Goal: Transaction & Acquisition: Purchase product/service

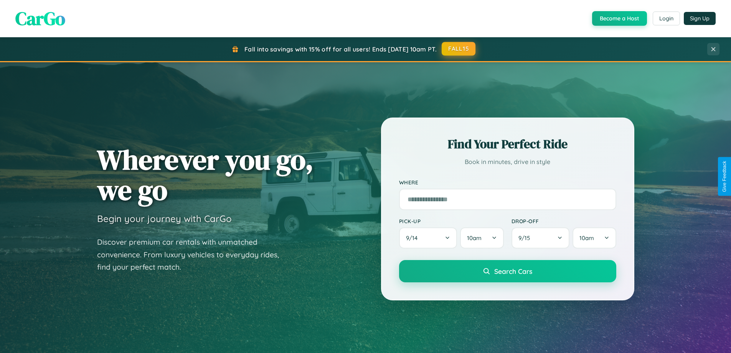
click at [459, 49] on button "FALL15" at bounding box center [459, 49] width 34 height 14
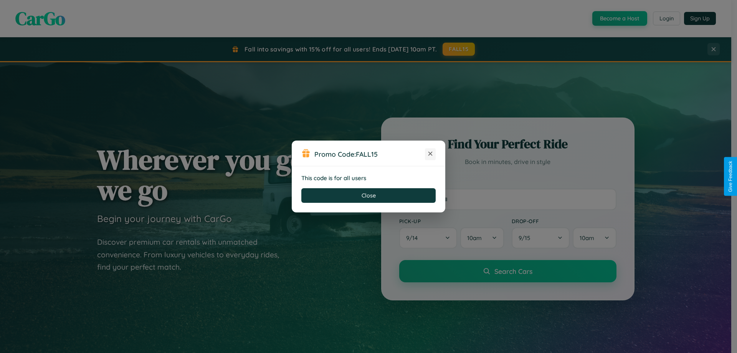
click at [430, 154] on icon at bounding box center [431, 154] width 8 height 8
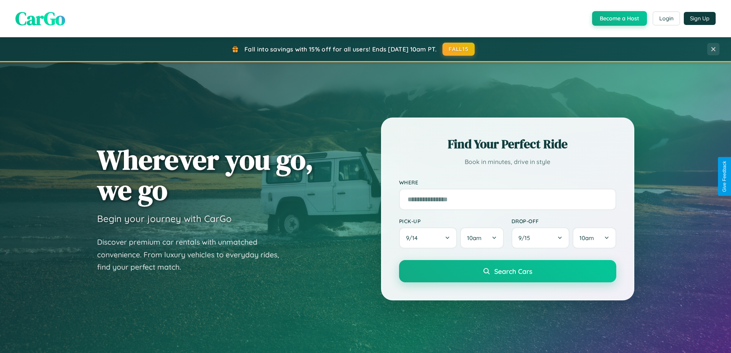
scroll to position [528, 0]
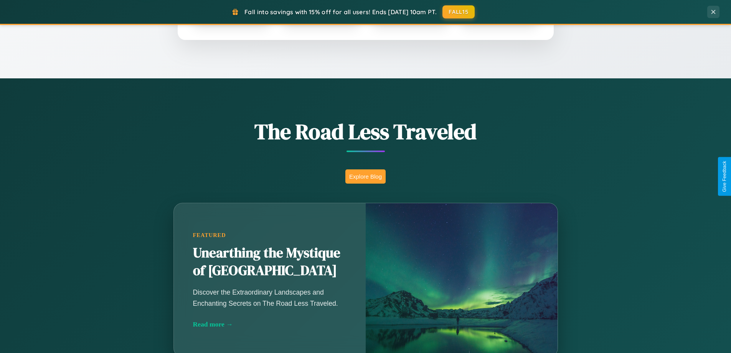
click at [366, 176] on button "Explore Blog" at bounding box center [366, 176] width 40 height 14
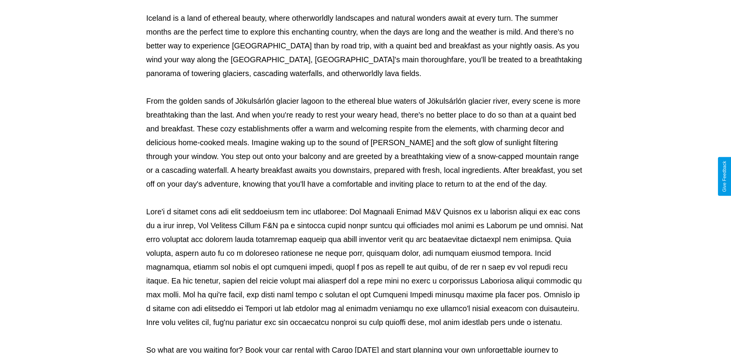
scroll to position [248, 0]
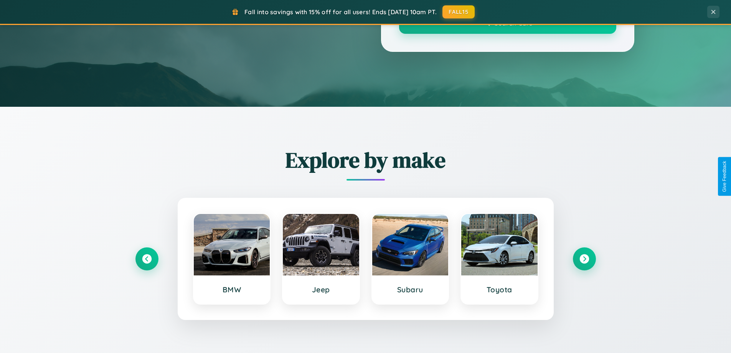
scroll to position [528, 0]
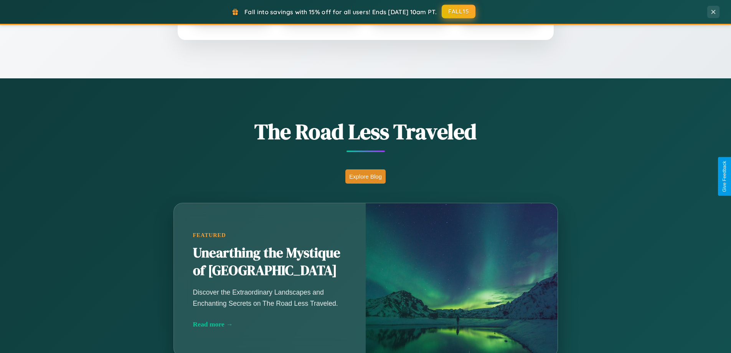
click at [459, 12] on button "FALL15" at bounding box center [459, 12] width 34 height 14
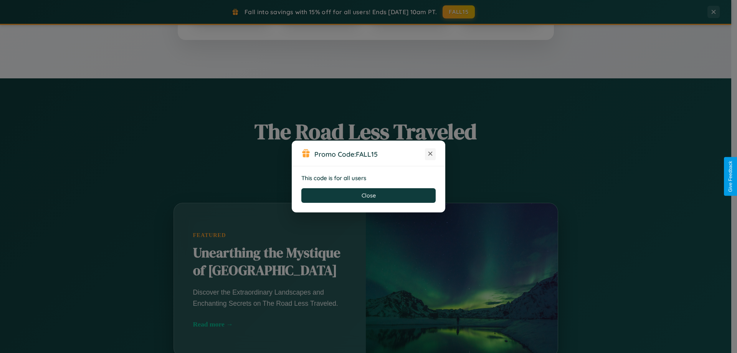
click at [430, 154] on icon at bounding box center [431, 154] width 8 height 8
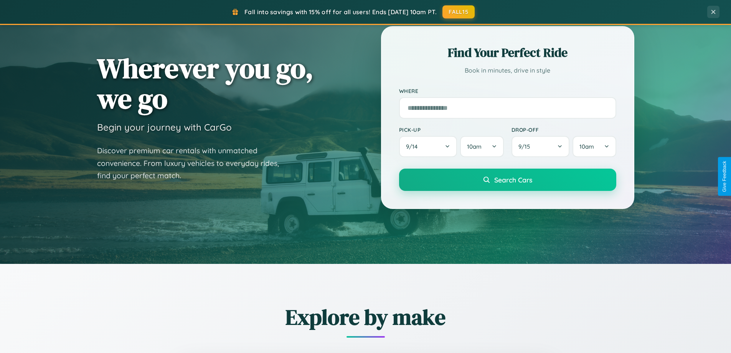
scroll to position [23, 0]
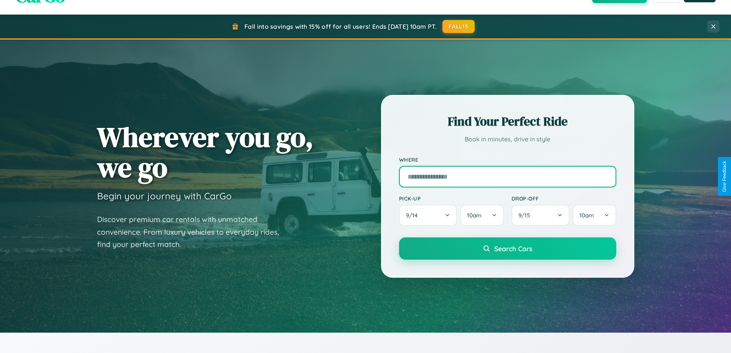
click at [508, 176] on input "text" at bounding box center [507, 177] width 217 height 22
type input "******"
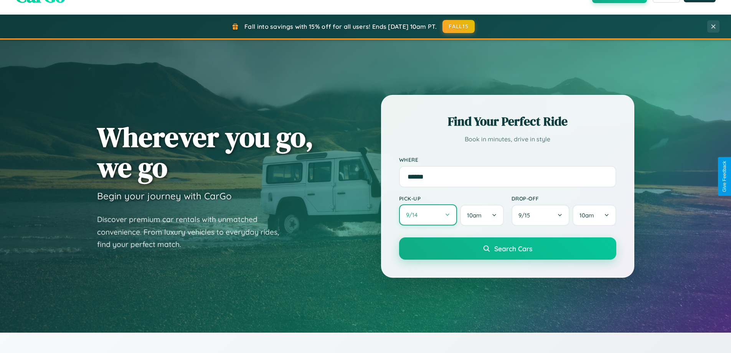
click at [428, 215] on button "9 / 14" at bounding box center [428, 214] width 58 height 21
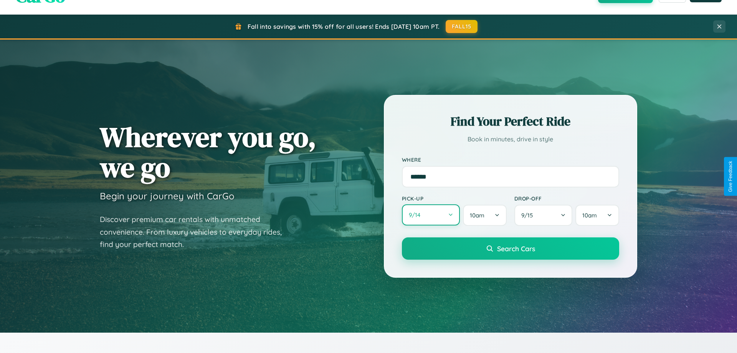
select select "*"
select select "****"
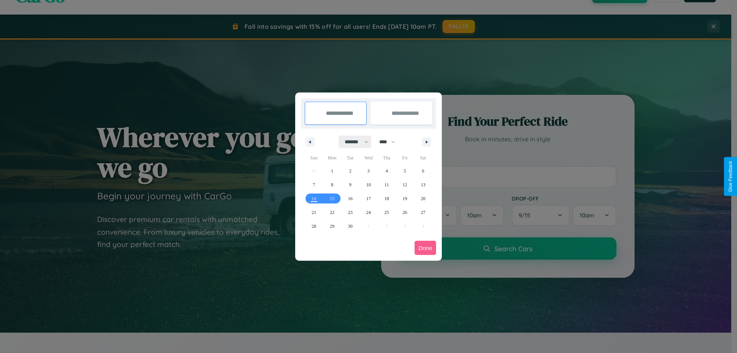
drag, startPoint x: 353, startPoint y: 142, endPoint x: 369, endPoint y: 154, distance: 19.7
click at [353, 142] on select "******* ******** ***** ***** *** **** **** ****** ********* ******* ******** **…" at bounding box center [355, 142] width 33 height 13
select select "*"
drag, startPoint x: 391, startPoint y: 142, endPoint x: 369, endPoint y: 154, distance: 25.4
click at [391, 142] on select "**** **** **** **** **** **** **** **** **** **** **** **** **** **** **** ****…" at bounding box center [387, 142] width 23 height 13
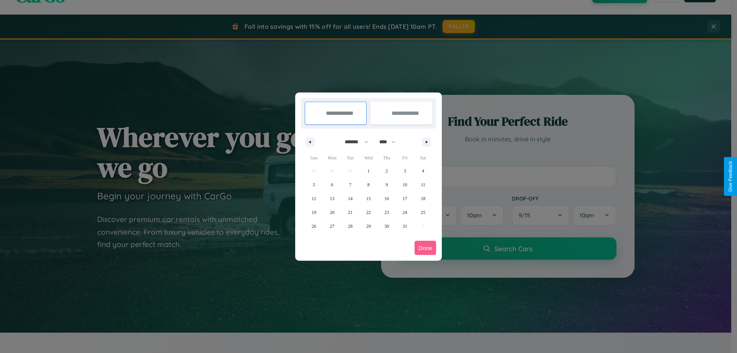
select select "****"
click at [314, 184] on span "4" at bounding box center [314, 185] width 2 height 14
type input "**********"
click at [314, 198] on span "11" at bounding box center [314, 199] width 5 height 14
type input "**********"
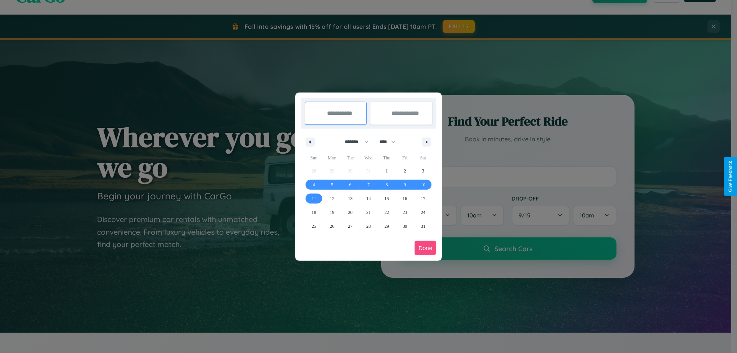
click at [425, 248] on button "Done" at bounding box center [426, 248] width 22 height 14
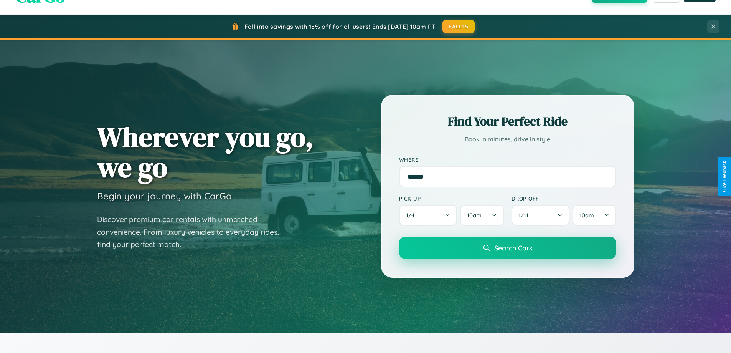
click at [508, 248] on span "Search Cars" at bounding box center [514, 247] width 38 height 8
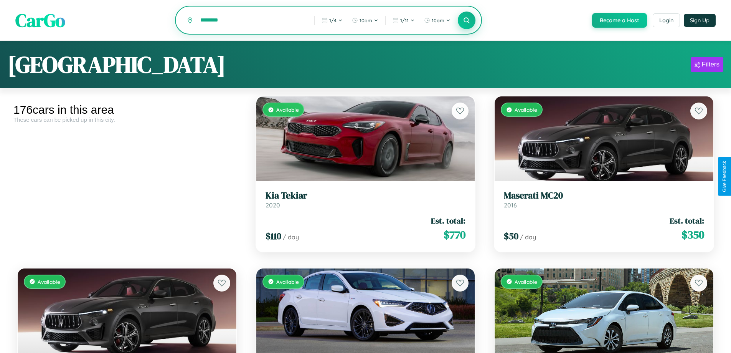
type input "********"
click at [467, 21] on icon at bounding box center [466, 20] width 7 height 7
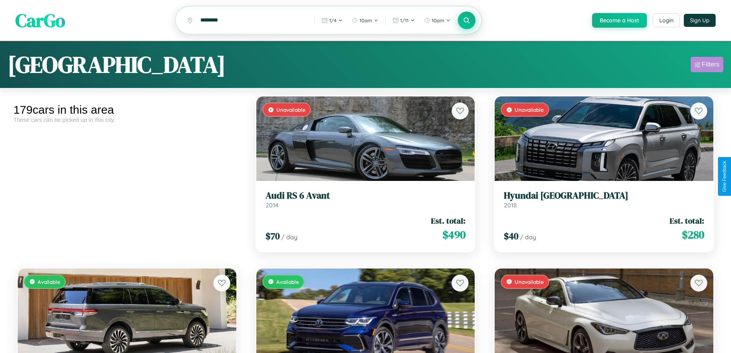
click at [707, 66] on div "Filters" at bounding box center [711, 65] width 18 height 8
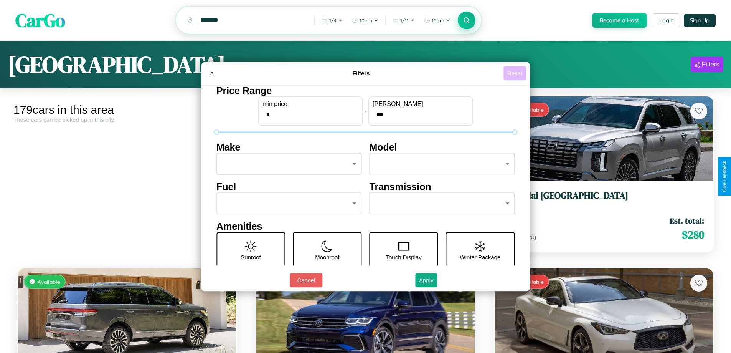
click at [516, 73] on button "Reset" at bounding box center [515, 73] width 23 height 14
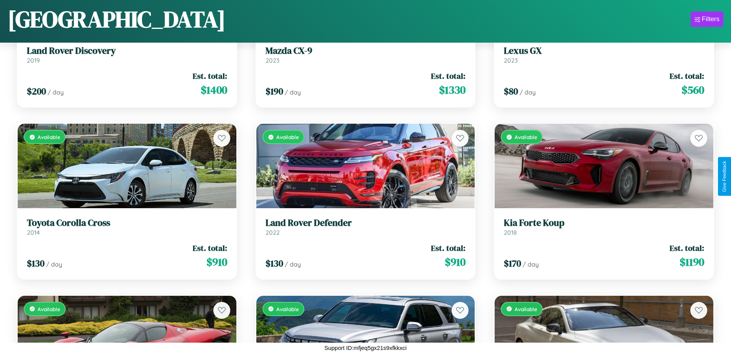
scroll to position [9220, 0]
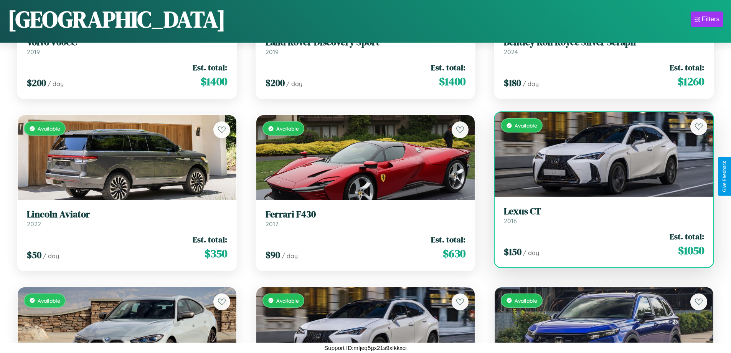
click at [599, 246] on div "$ 150 / day Est. total: $ 1050" at bounding box center [604, 244] width 200 height 27
click at [599, 244] on div "$ 150 / day Est. total: $ 1050" at bounding box center [604, 244] width 200 height 27
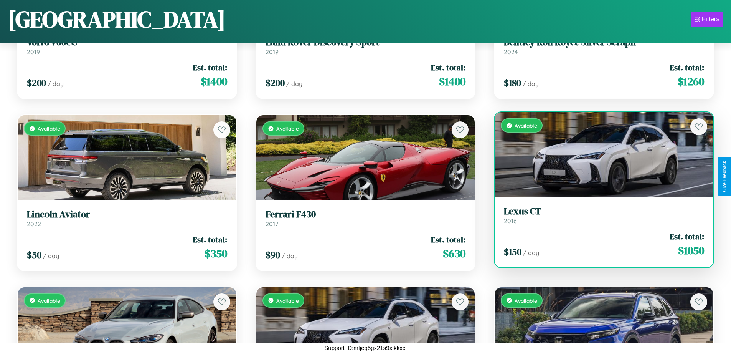
click at [599, 244] on div "$ 150 / day Est. total: $ 1050" at bounding box center [604, 244] width 200 height 27
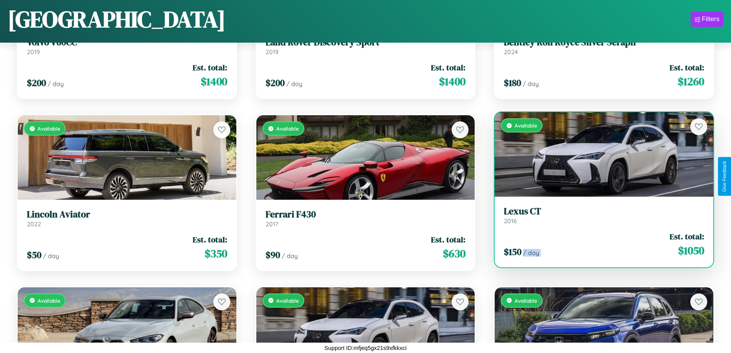
click at [599, 244] on div "$ 150 / day Est. total: $ 1050" at bounding box center [604, 244] width 200 height 27
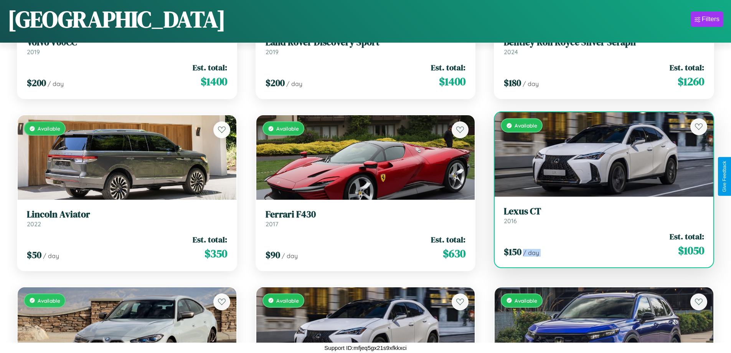
click at [599, 244] on div "$ 150 / day Est. total: $ 1050" at bounding box center [604, 244] width 200 height 27
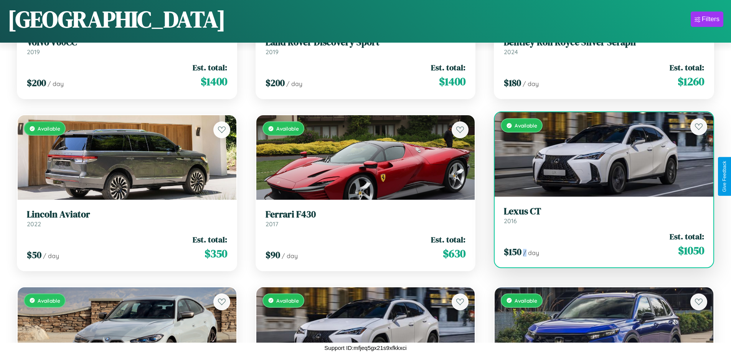
click at [599, 244] on div "$ 150 / day Est. total: $ 1050" at bounding box center [604, 244] width 200 height 27
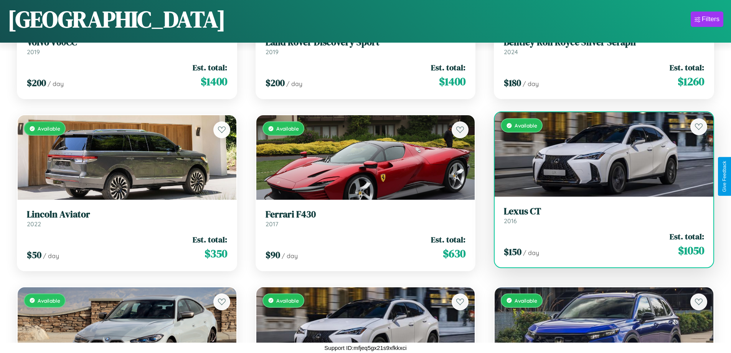
click at [599, 215] on h3 "Lexus CT" at bounding box center [604, 211] width 200 height 11
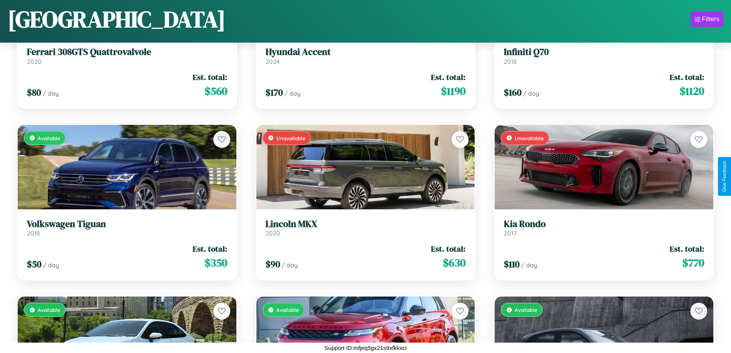
scroll to position [6126, 0]
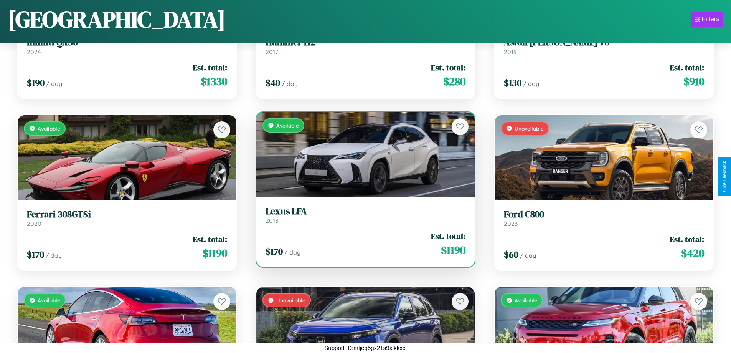
click at [362, 215] on h3 "Lexus LFA" at bounding box center [366, 211] width 200 height 11
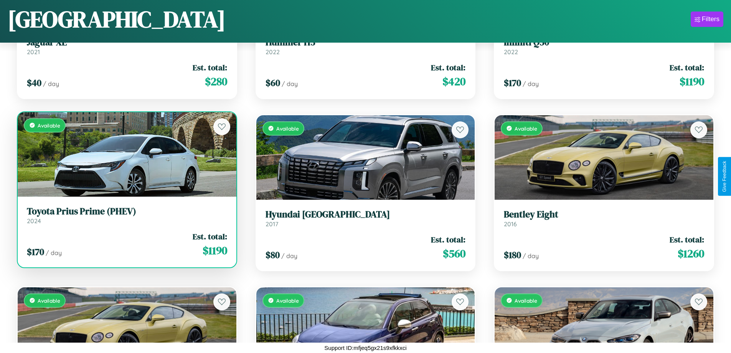
click at [126, 215] on h3 "Toyota Prius Prime (PHEV)" at bounding box center [127, 211] width 200 height 11
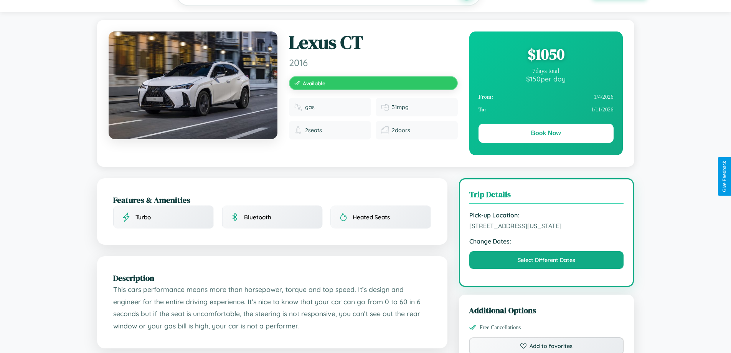
scroll to position [260, 0]
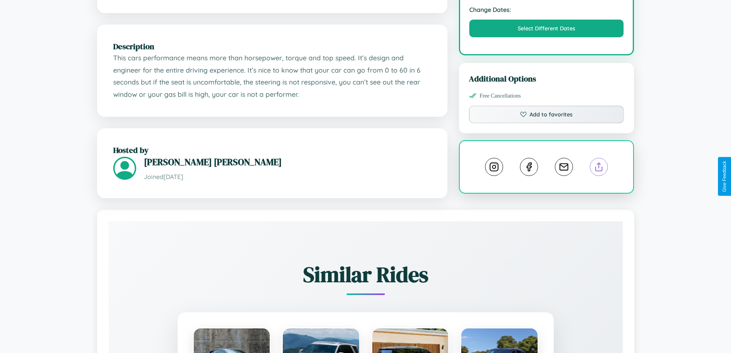
click at [599, 168] on line at bounding box center [599, 165] width 0 height 5
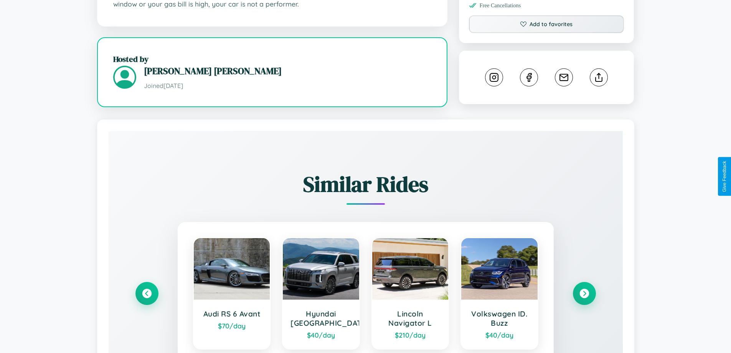
scroll to position [435, 0]
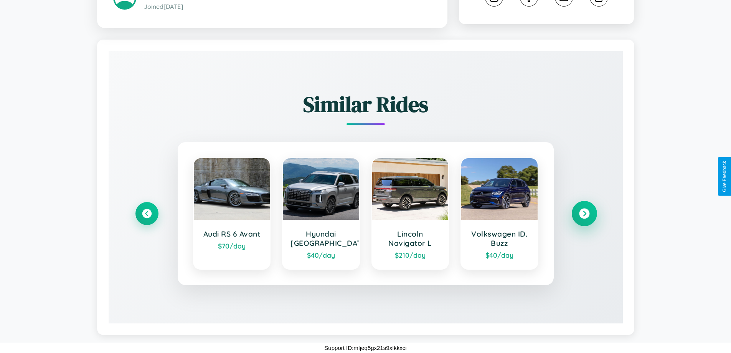
click at [584, 213] on icon at bounding box center [584, 213] width 10 height 10
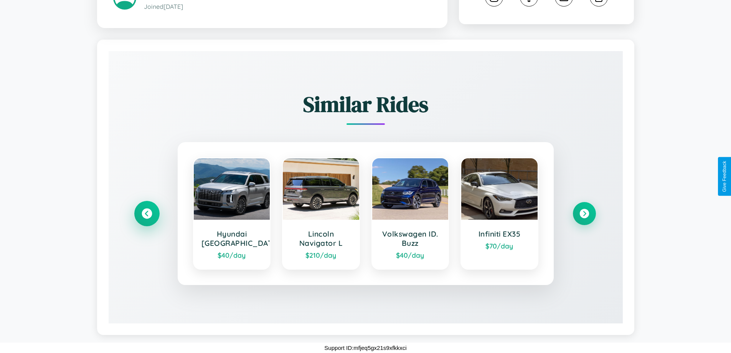
click at [147, 213] on icon at bounding box center [147, 213] width 10 height 10
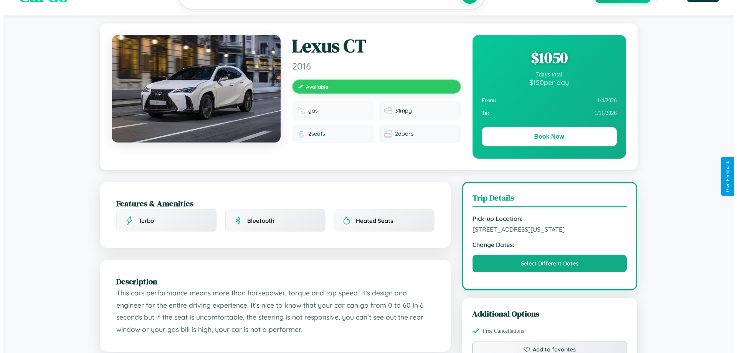
scroll to position [0, 0]
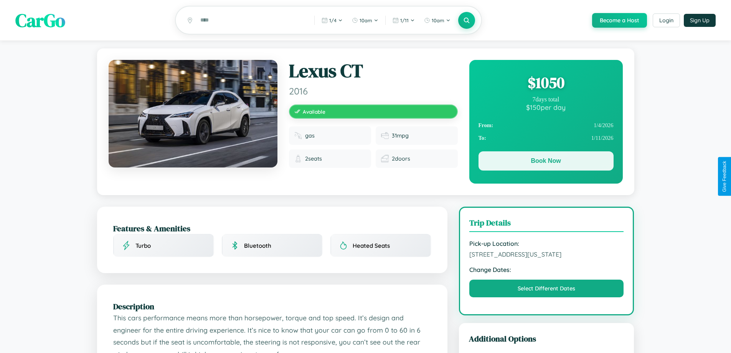
click at [546, 162] on button "Book Now" at bounding box center [546, 160] width 135 height 19
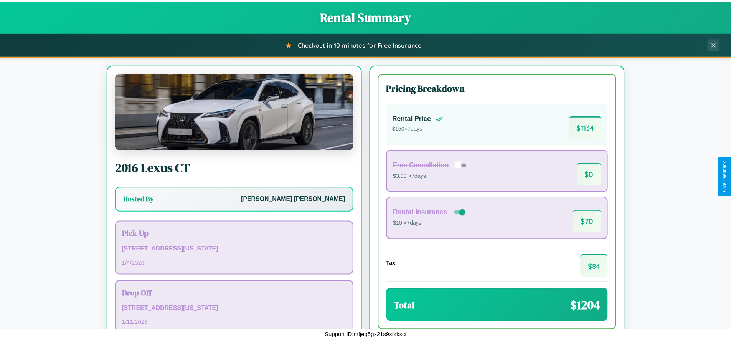
scroll to position [53, 0]
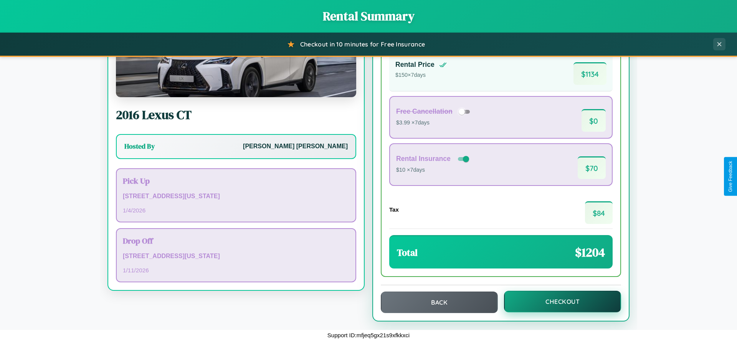
click at [558, 301] on button "Checkout" at bounding box center [562, 302] width 117 height 22
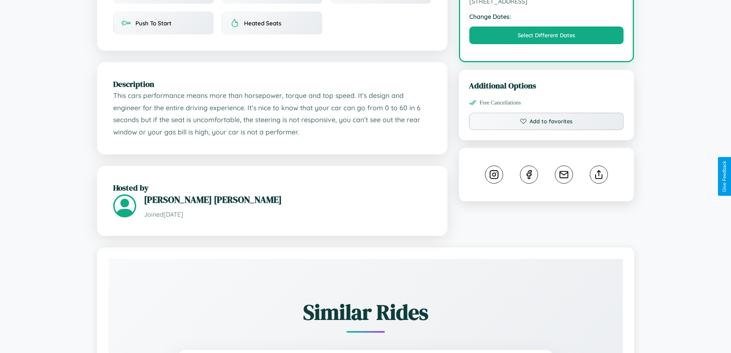
scroll to position [260, 0]
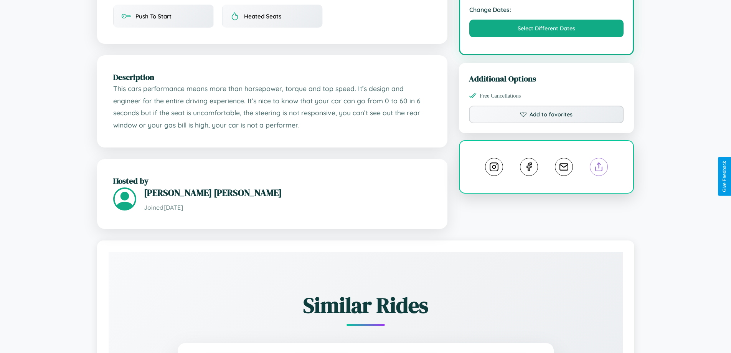
click at [599, 168] on line at bounding box center [599, 165] width 0 height 5
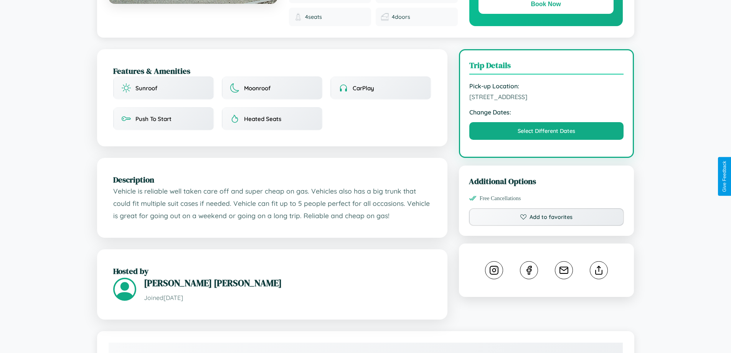
scroll to position [258, 0]
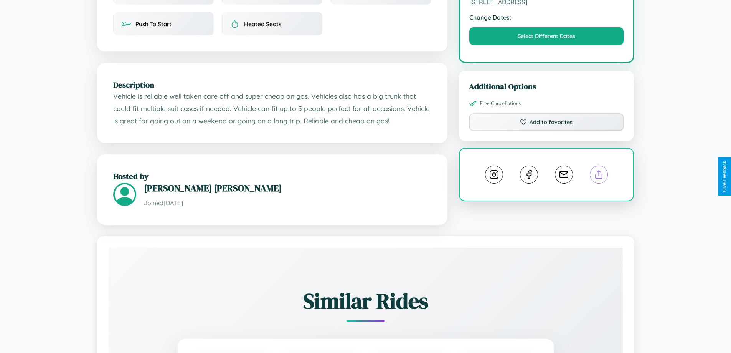
click at [599, 176] on line at bounding box center [599, 172] width 0 height 5
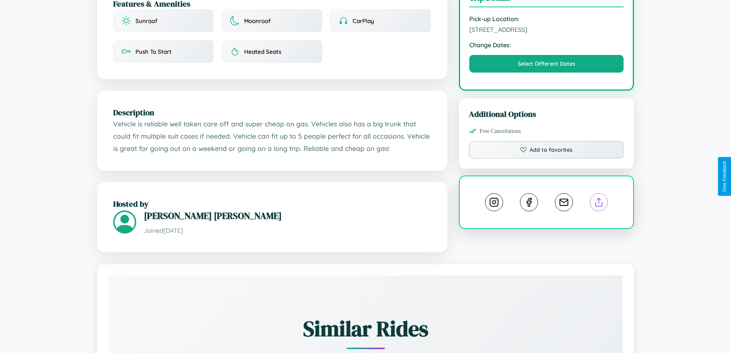
scroll to position [205, 0]
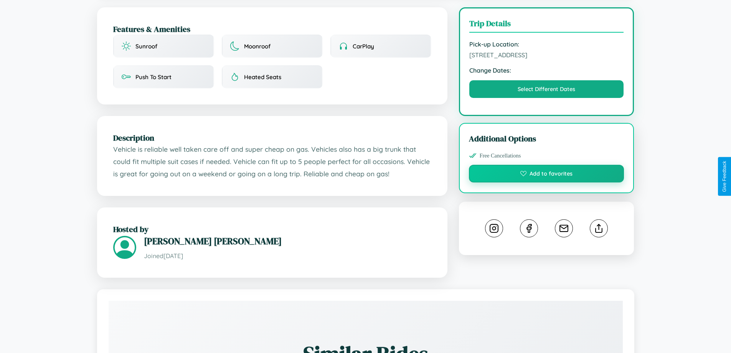
click at [547, 175] on button "Add to favorites" at bounding box center [547, 174] width 156 height 18
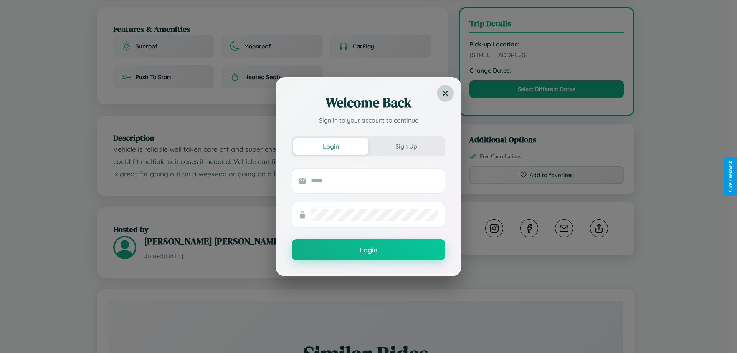
click at [445, 93] on icon at bounding box center [445, 92] width 5 height 5
